Goal: Navigation & Orientation: Find specific page/section

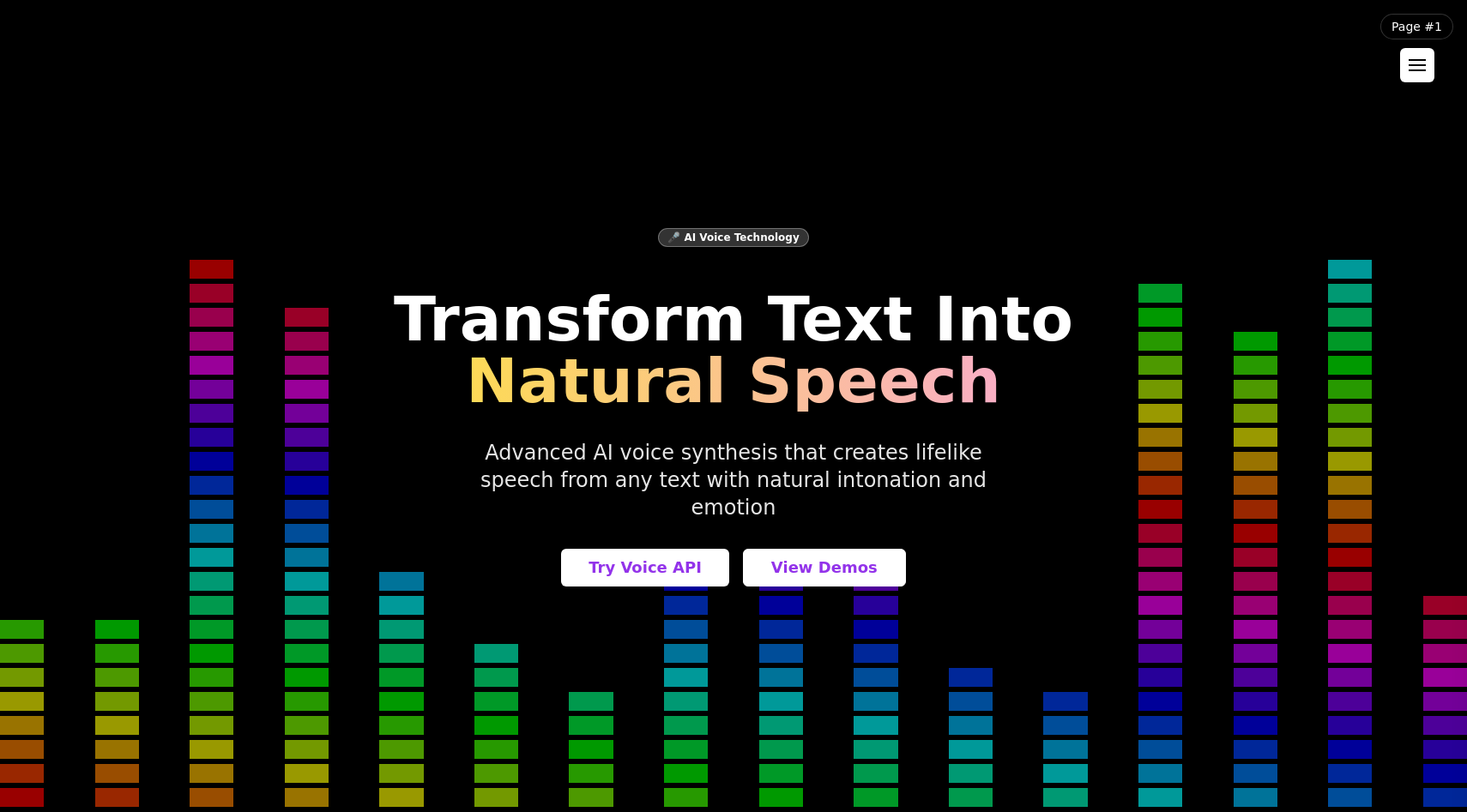
click at [1422, 71] on div at bounding box center [1417, 71] width 17 height 2
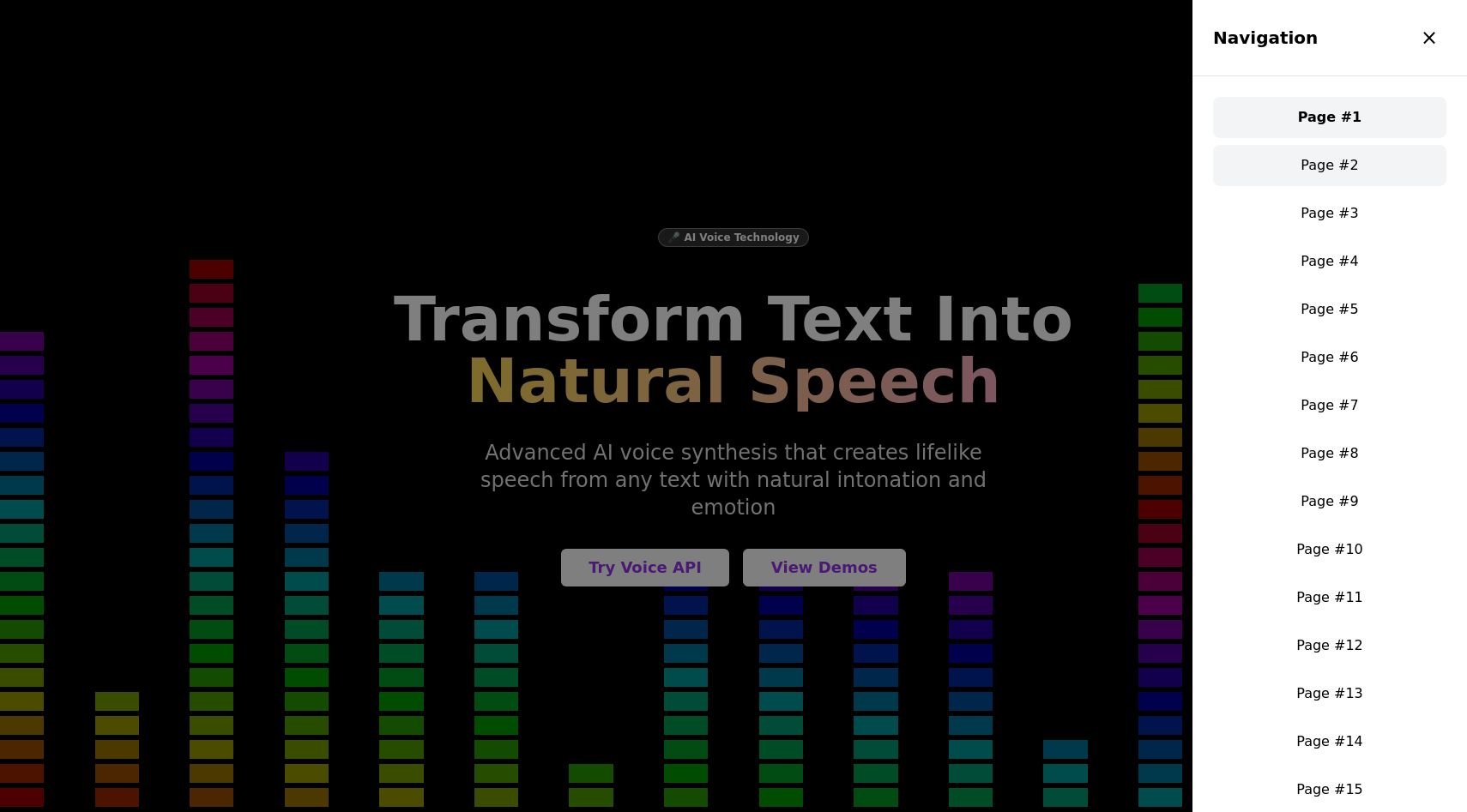
click at [1331, 161] on link "Page #2" at bounding box center [1329, 165] width 233 height 41
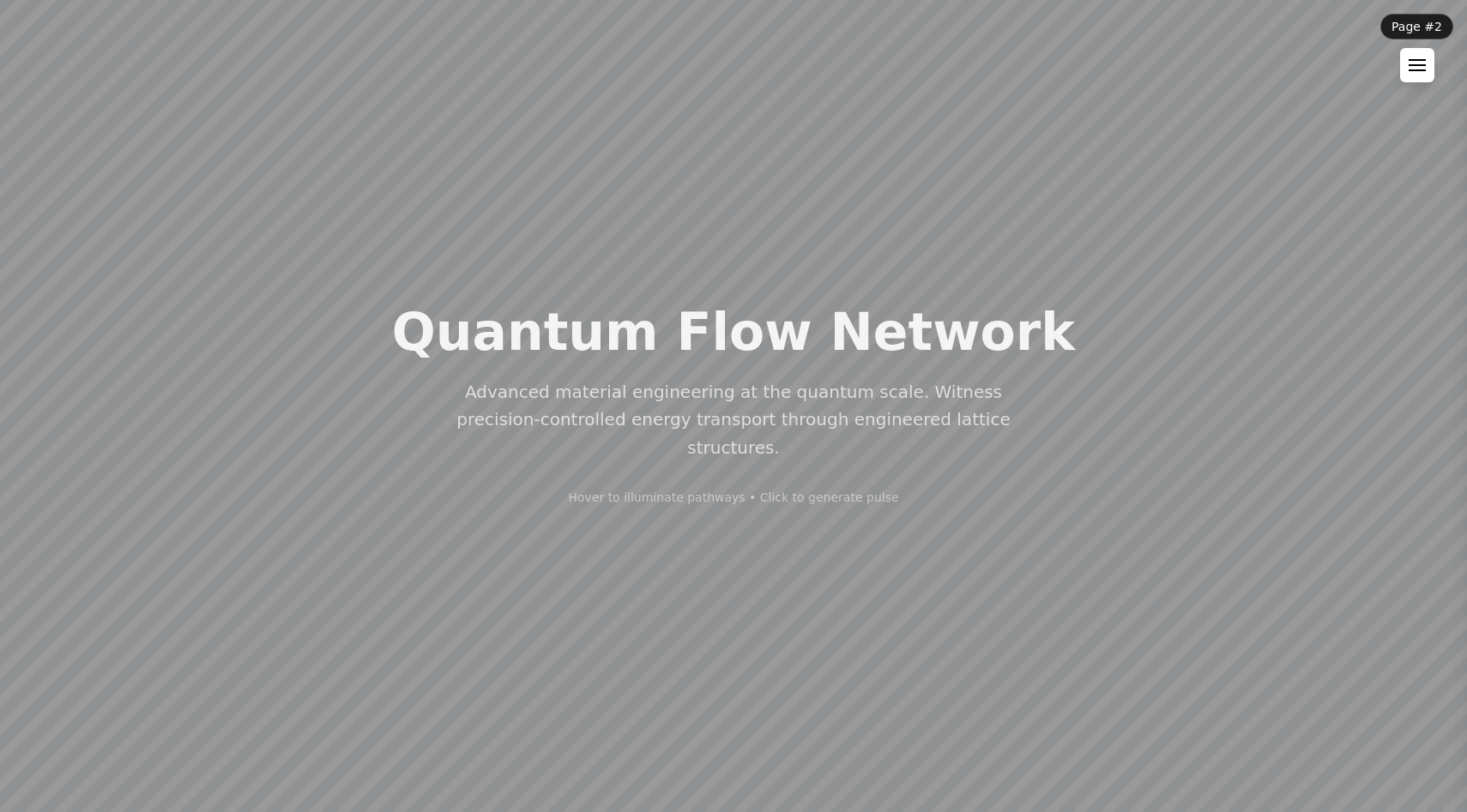
click at [1422, 63] on div at bounding box center [1417, 65] width 17 height 12
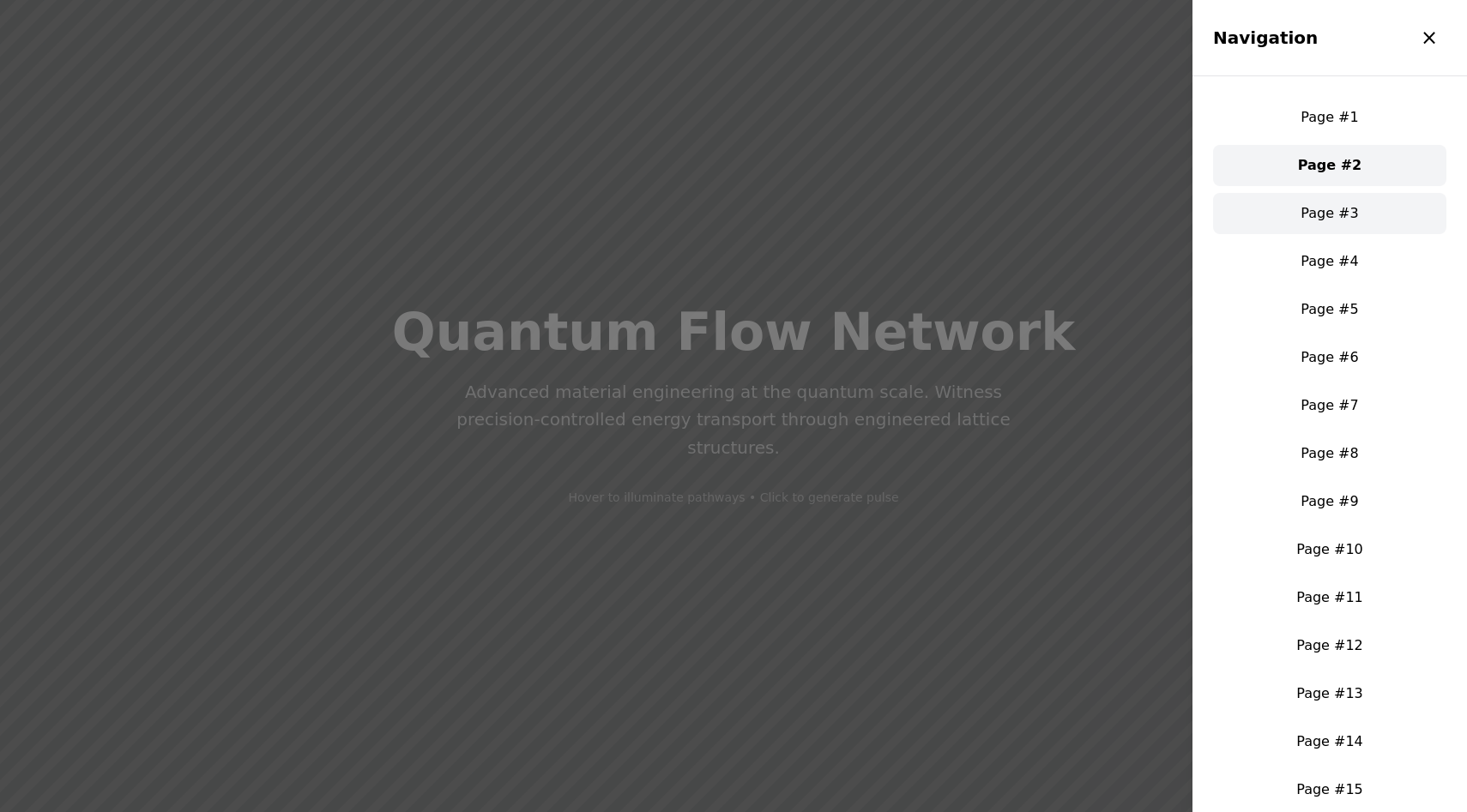
click at [1342, 202] on link "Page #3" at bounding box center [1329, 213] width 233 height 41
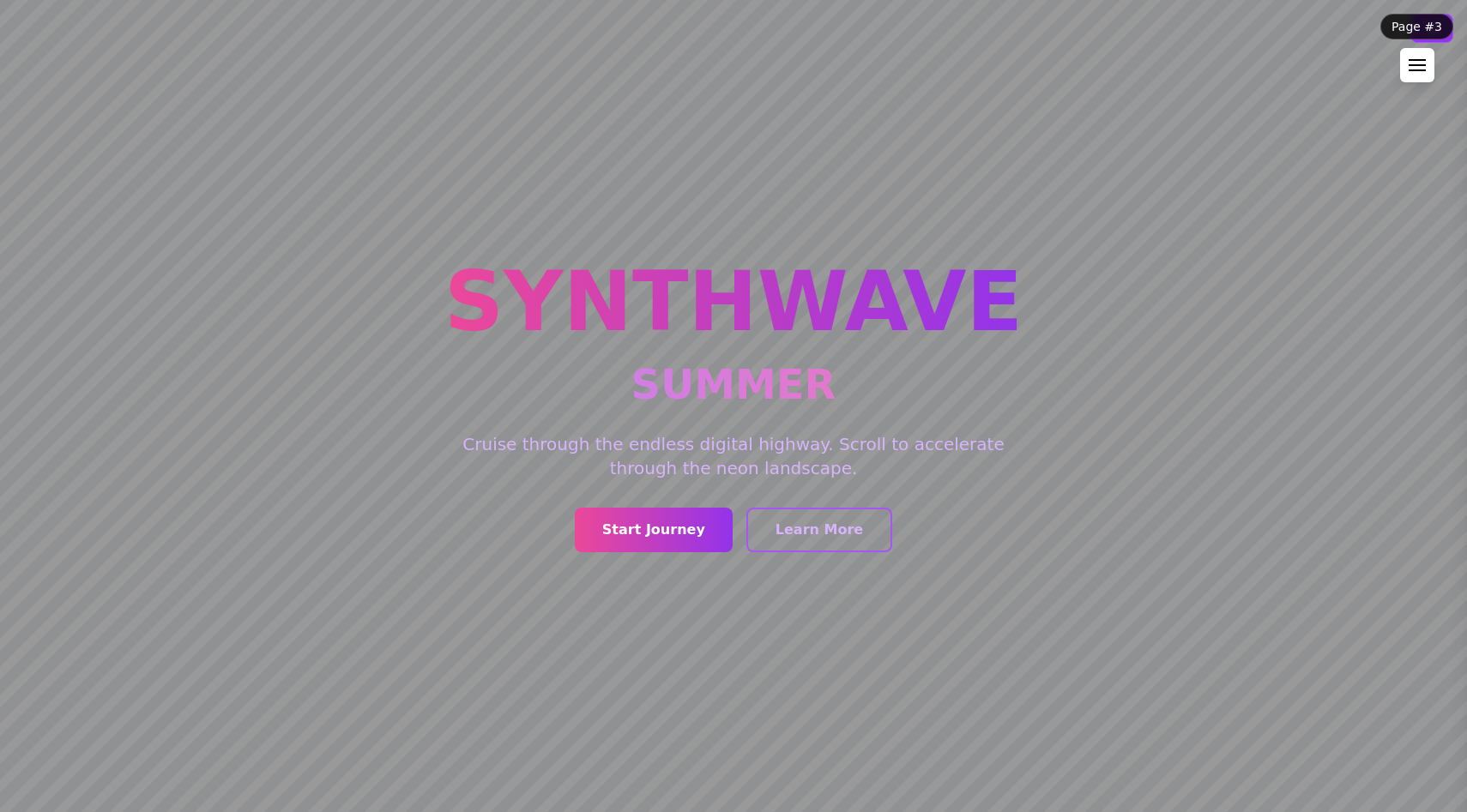
click at [1414, 79] on button at bounding box center [1417, 65] width 34 height 34
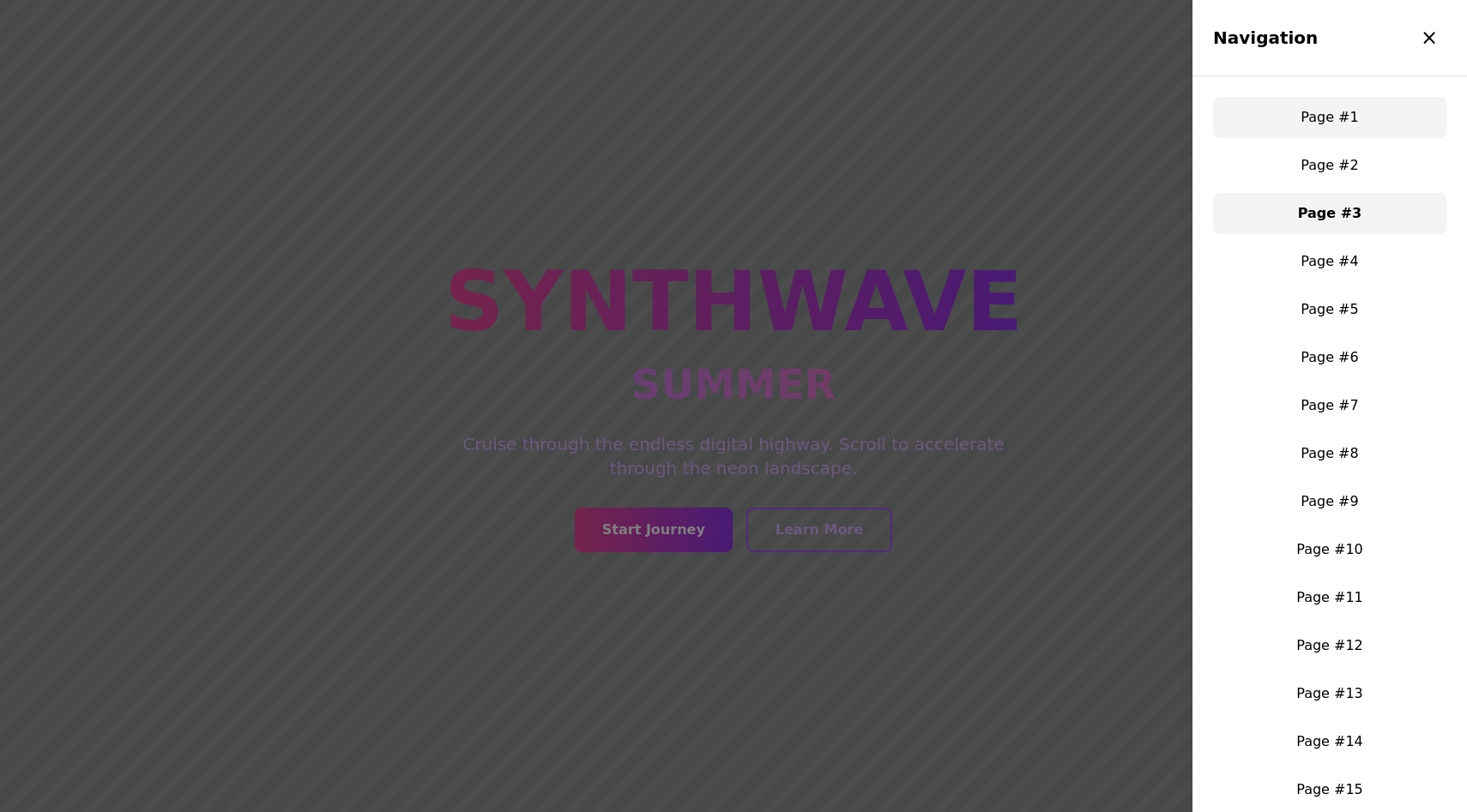
click at [1350, 107] on link "Page #1" at bounding box center [1329, 117] width 233 height 41
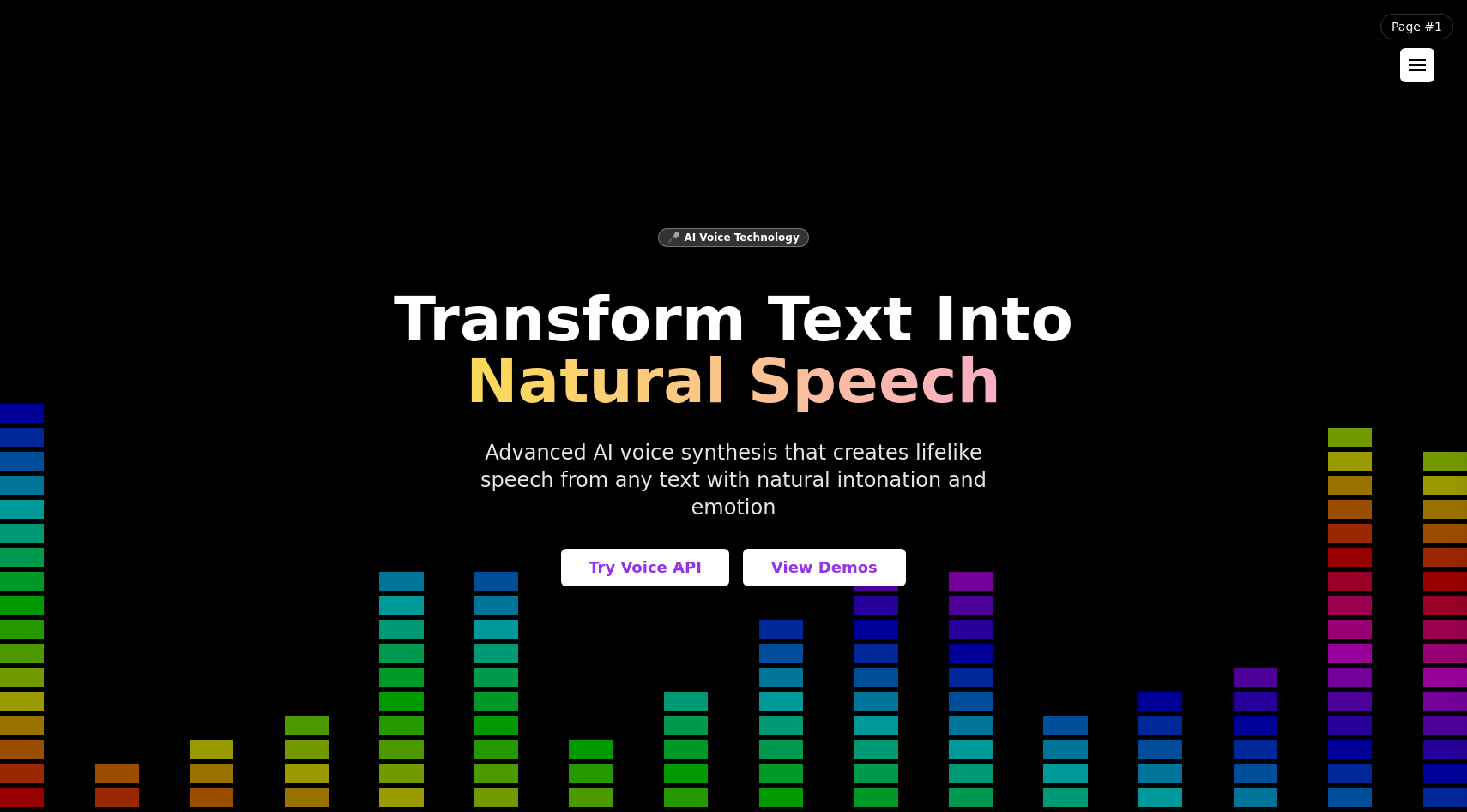
click at [1412, 73] on button at bounding box center [1417, 65] width 34 height 34
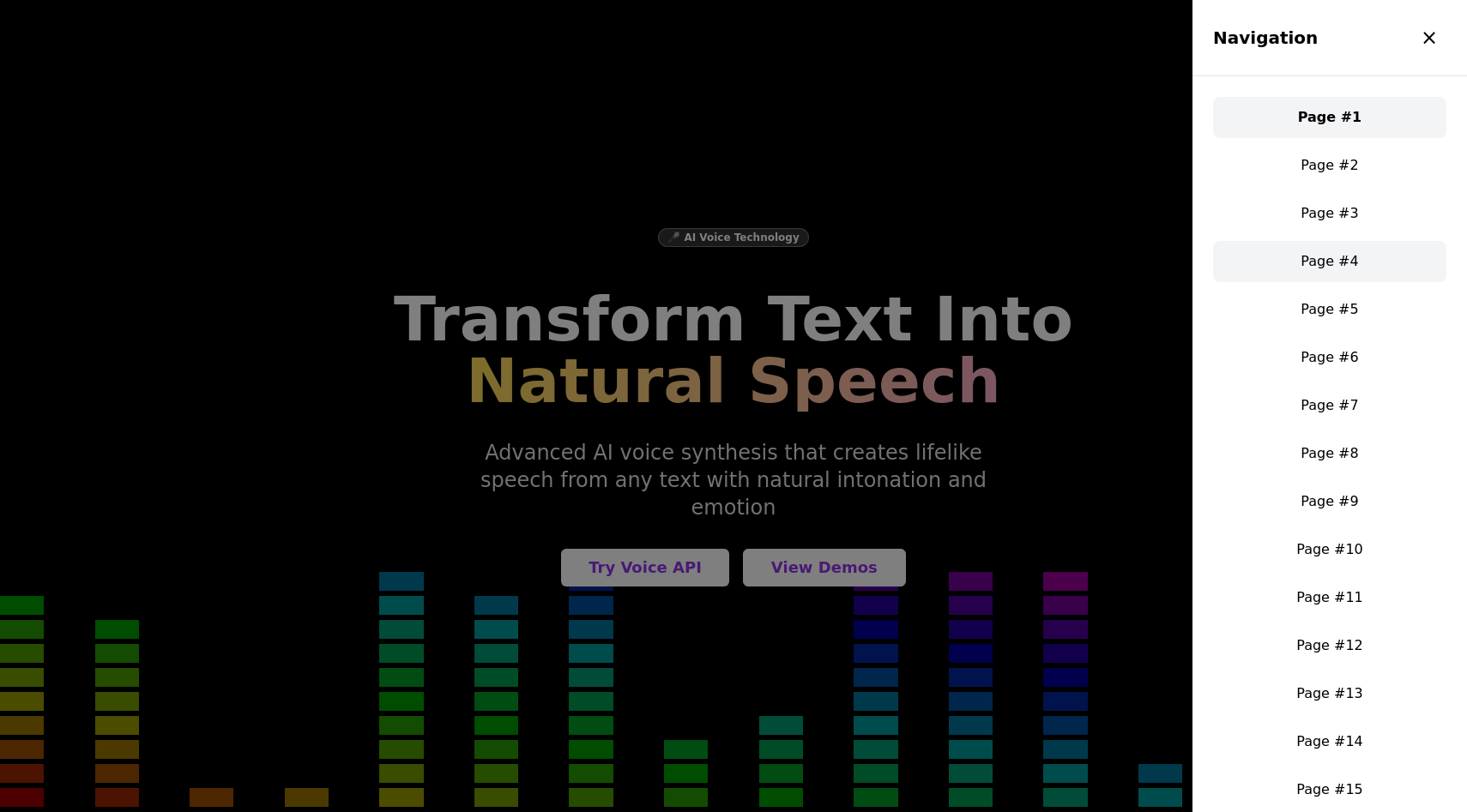
click at [1327, 261] on link "Page #4" at bounding box center [1329, 262] width 233 height 41
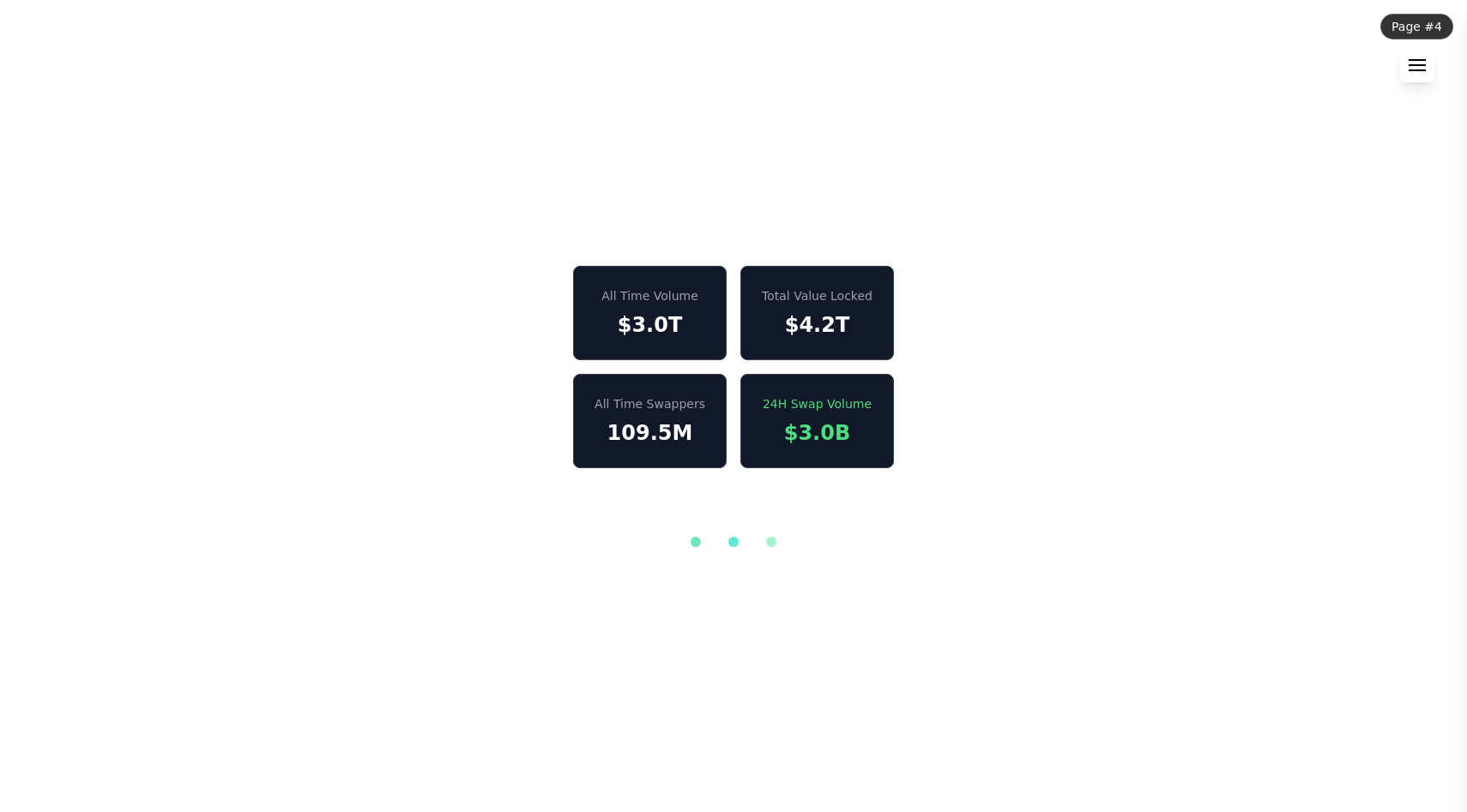
click at [1417, 61] on div at bounding box center [1417, 60] width 17 height 2
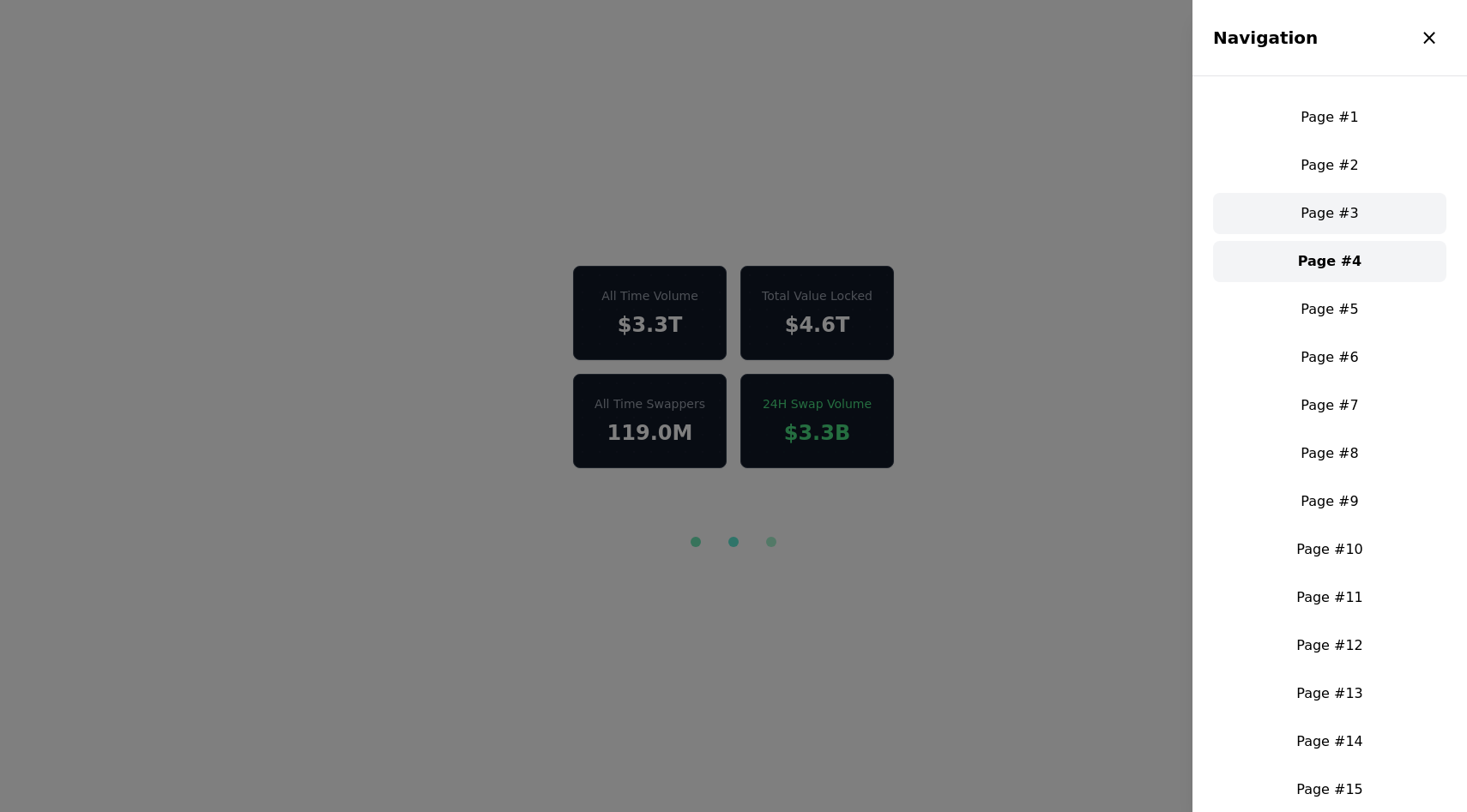
click at [1350, 214] on link "Page #3" at bounding box center [1329, 213] width 233 height 41
